Goal: Task Accomplishment & Management: Use online tool/utility

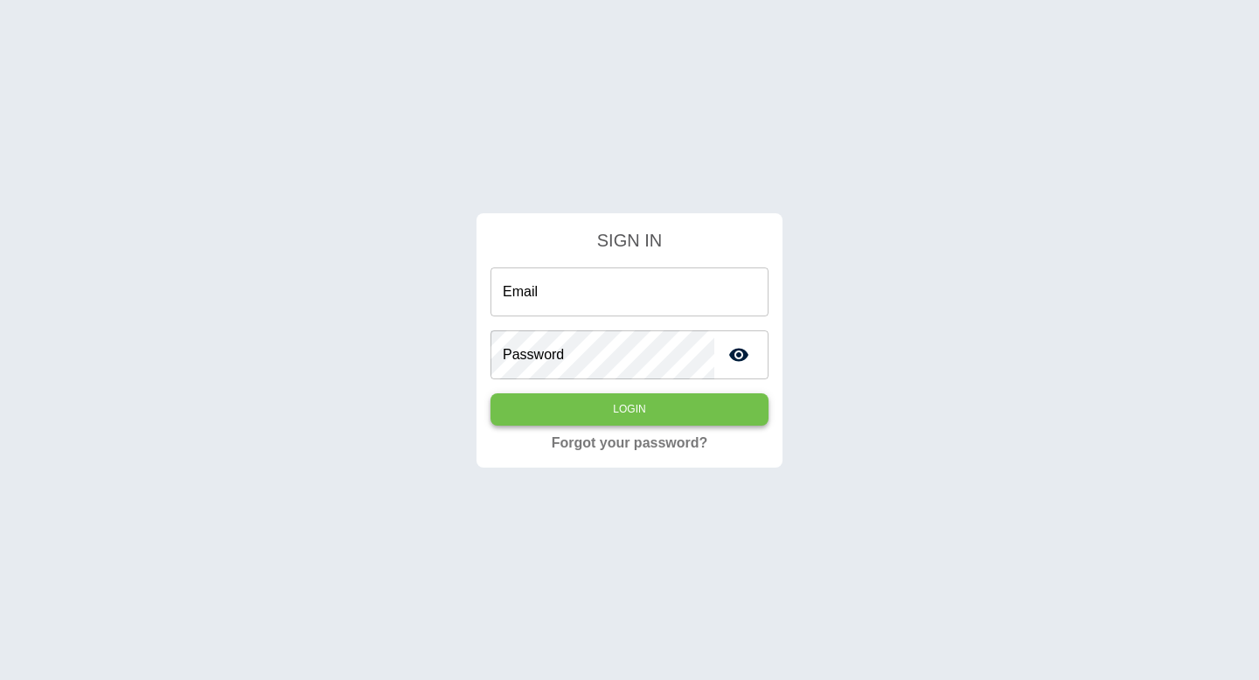
type input "**********"
click at [654, 403] on button "Login" at bounding box center [630, 409] width 278 height 32
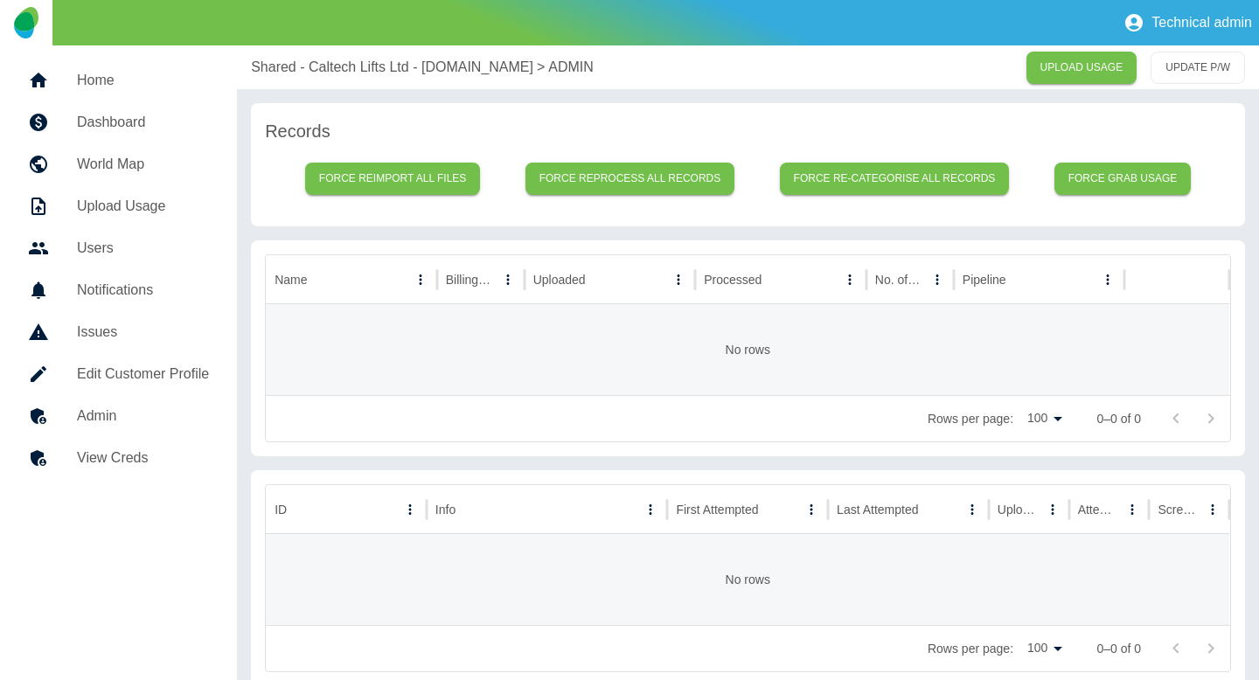
scroll to position [20, 0]
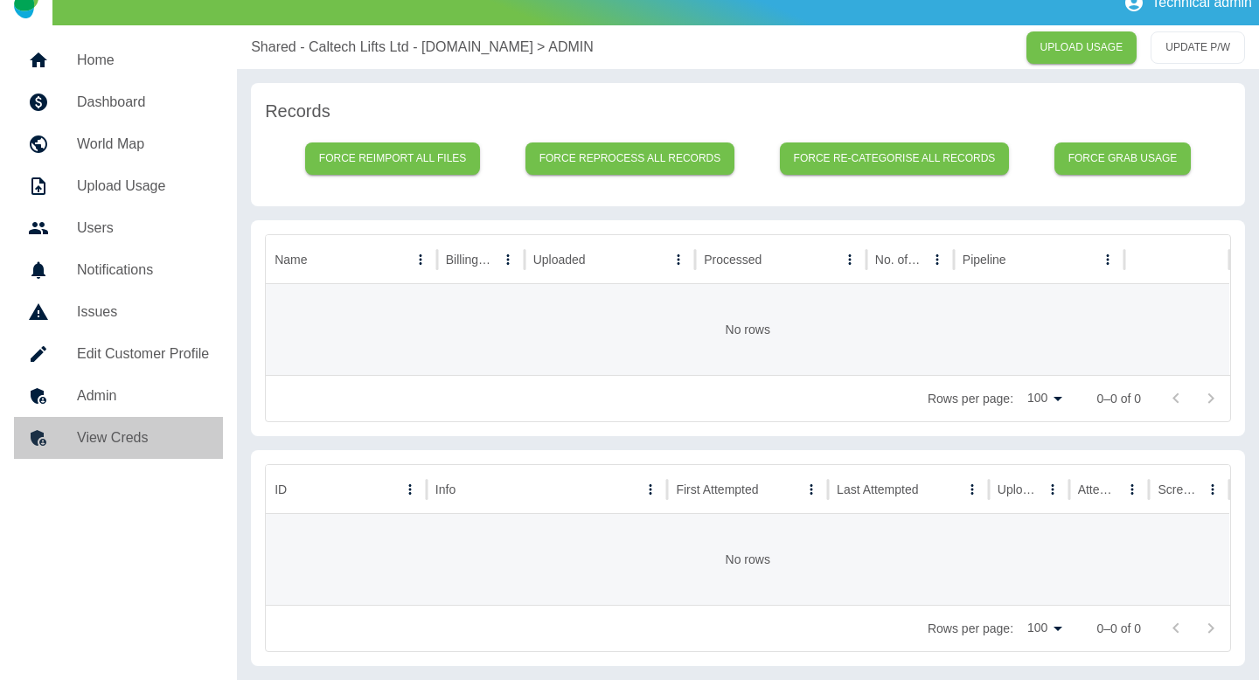
click at [110, 452] on link "View Creds" at bounding box center [118, 438] width 209 height 42
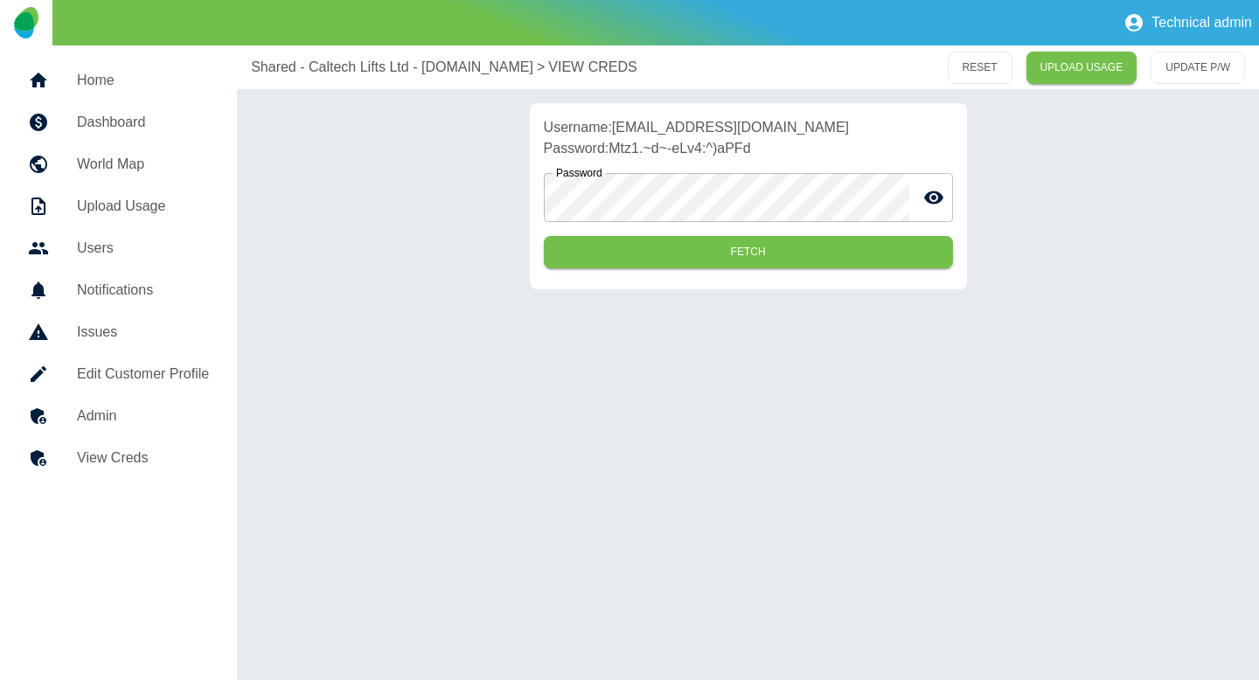
drag, startPoint x: 933, startPoint y: 127, endPoint x: 616, endPoint y: 133, distance: 316.6
click at [616, 133] on p "Username: sales-ops+caltechliftslimited@predictmobile.com" at bounding box center [748, 127] width 409 height 21
copy p "sales-ops+caltechliftslimited@predictmobile.com"
drag, startPoint x: 762, startPoint y: 155, endPoint x: 613, endPoint y: 148, distance: 148.8
click at [613, 148] on p "Password: Mtz1.~d~-eLv4:^)aPFd" at bounding box center [748, 148] width 409 height 21
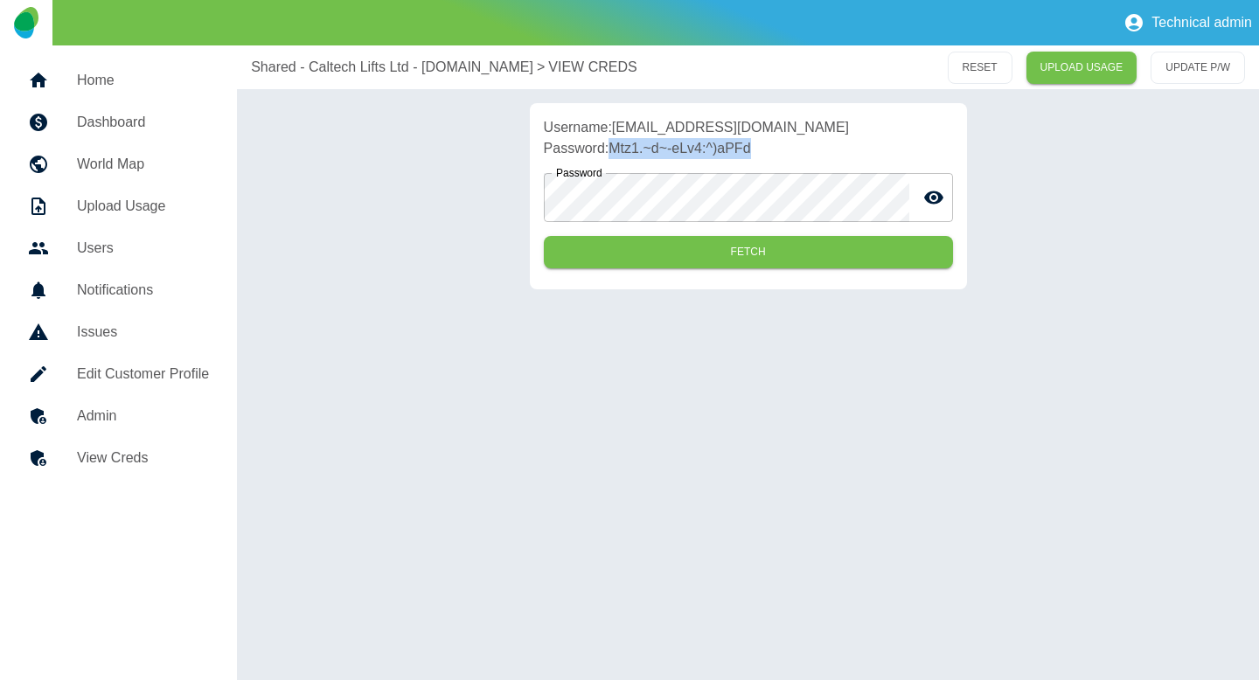
copy p "Mtz1.~d~-eLv4:^)aPFd"
click at [129, 429] on link "Admin" at bounding box center [118, 416] width 209 height 42
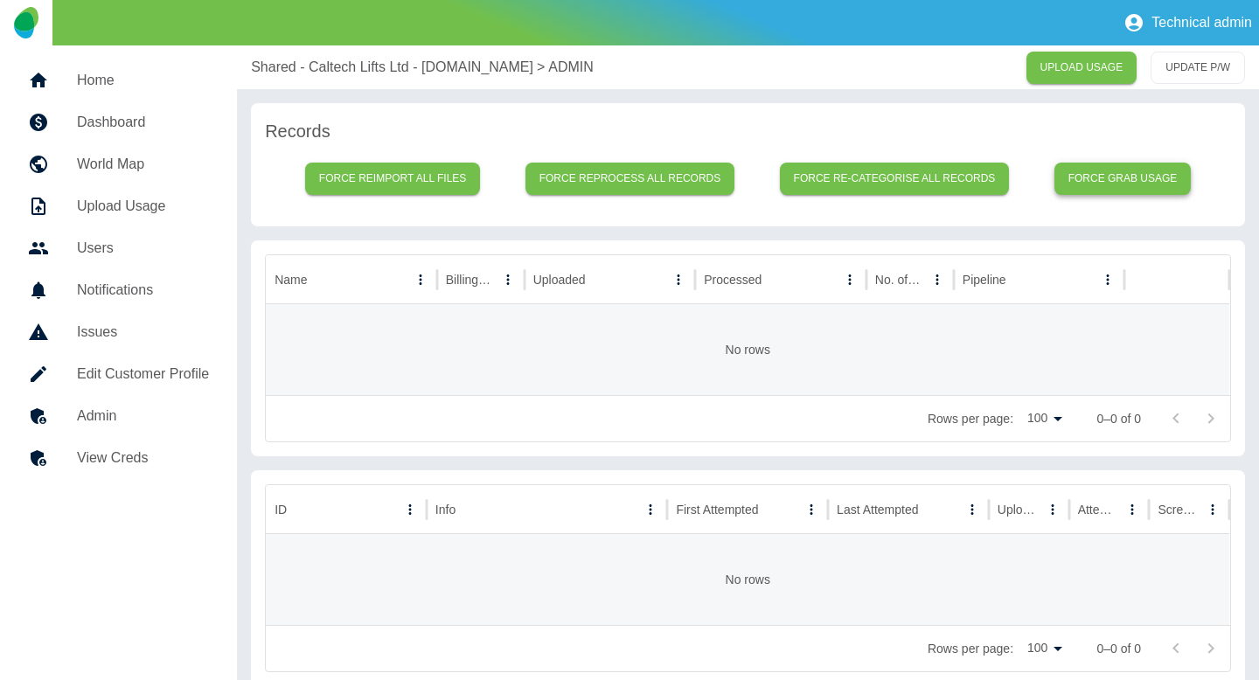
click at [1116, 190] on button "Force grab usage" at bounding box center [1123, 179] width 137 height 32
click at [1101, 171] on button "Force grab usage" at bounding box center [1123, 179] width 137 height 32
